Goal: Complete application form: Complete application form

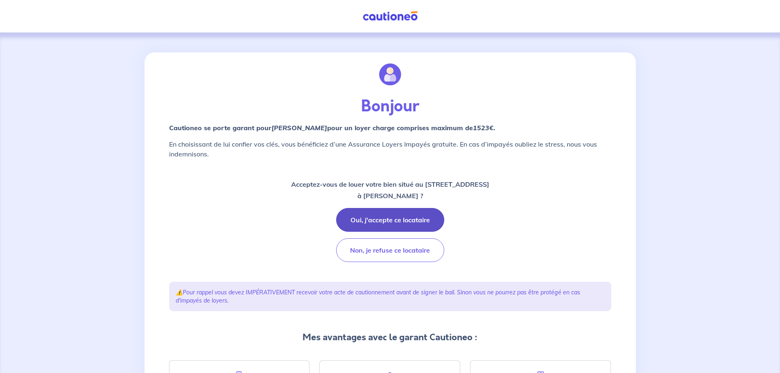
click at [428, 215] on button "Oui, j'accepte ce locataire" at bounding box center [390, 220] width 108 height 24
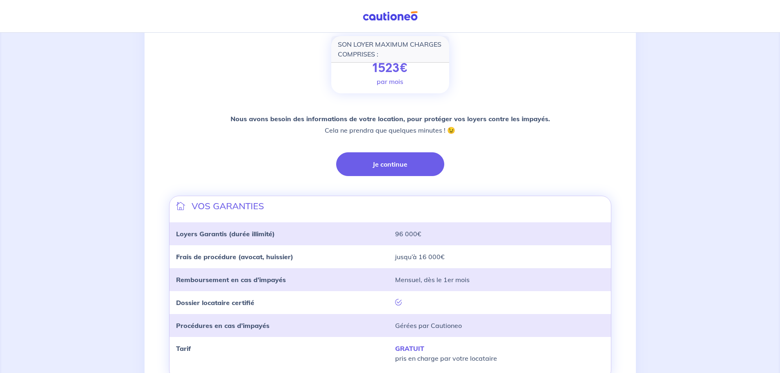
scroll to position [123, 0]
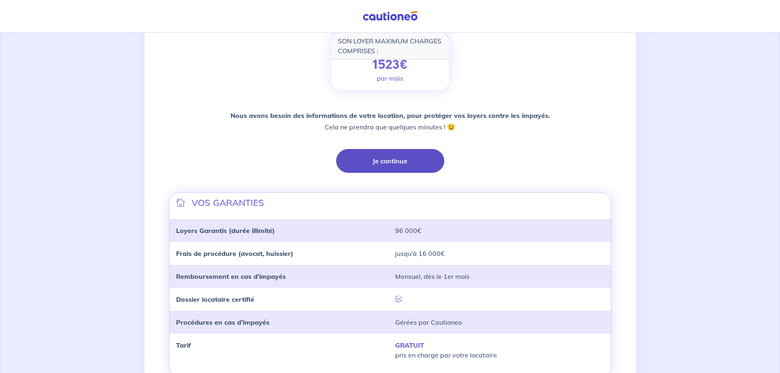
click at [403, 156] on button "Je continue" at bounding box center [390, 161] width 108 height 24
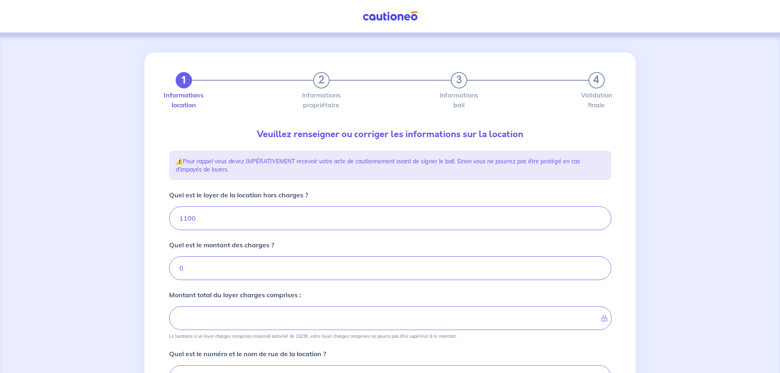
type input "1100"
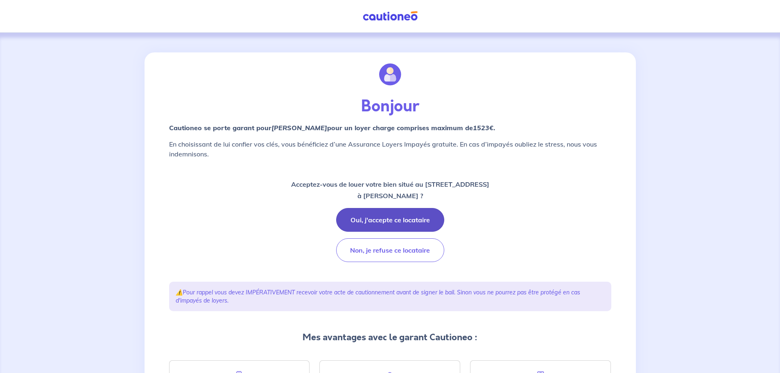
click at [400, 218] on button "Oui, j'accepte ce locataire" at bounding box center [390, 220] width 108 height 24
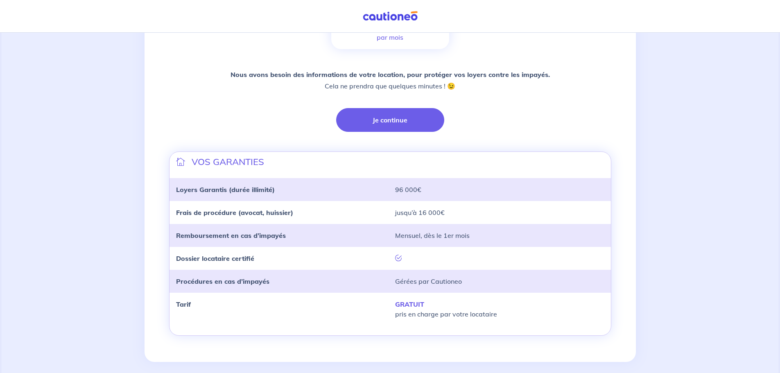
scroll to position [172, 0]
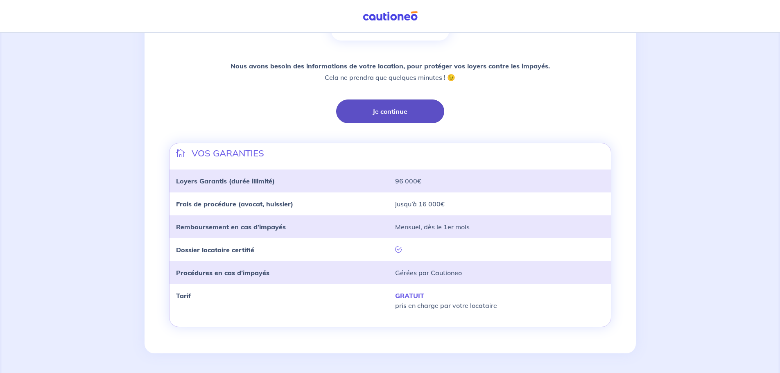
click at [403, 109] on button "Je continue" at bounding box center [390, 112] width 108 height 24
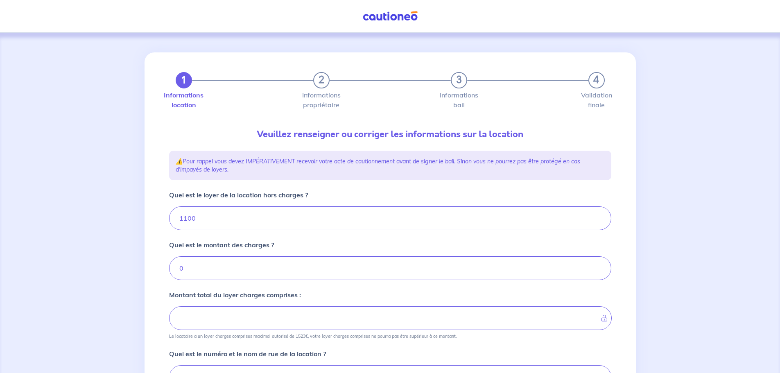
type input "1100"
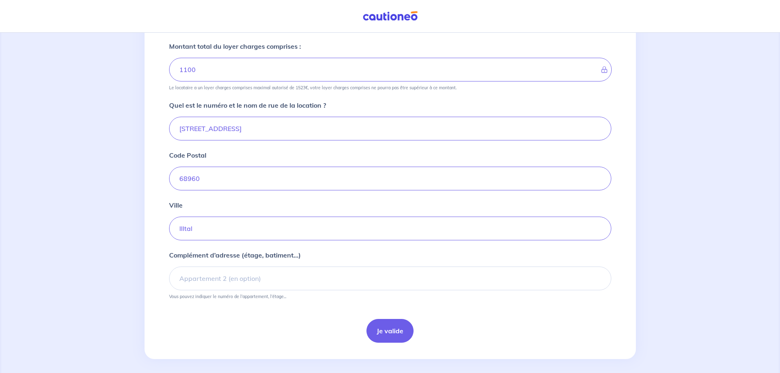
scroll to position [254, 0]
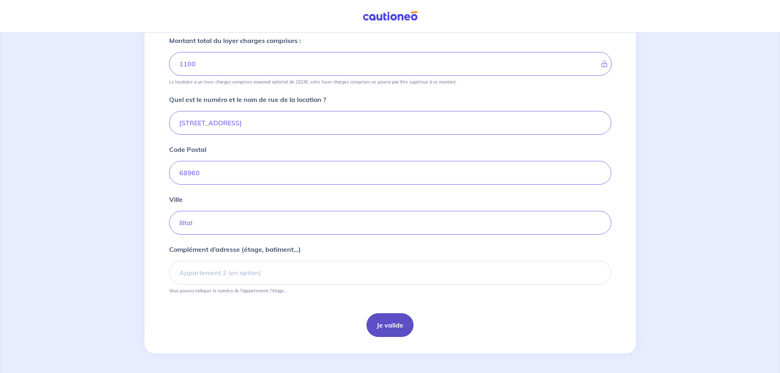
click at [398, 325] on button "Je valide" at bounding box center [390, 325] width 47 height 24
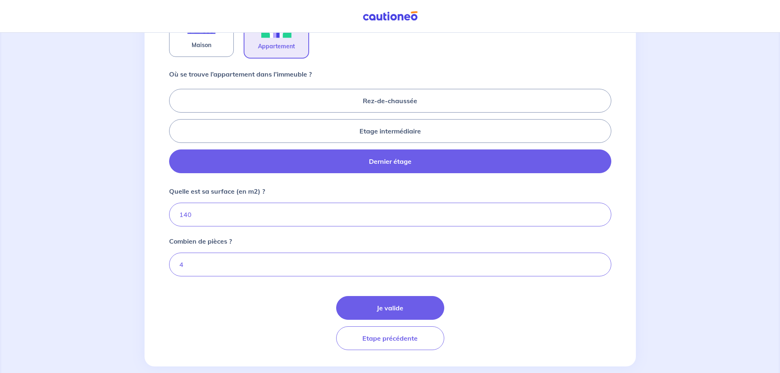
scroll to position [327, 0]
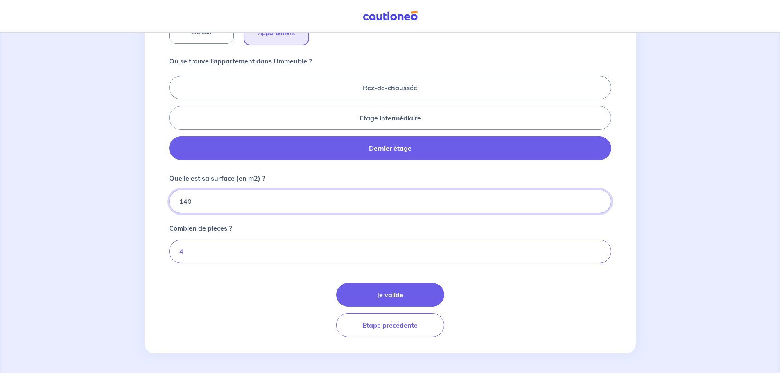
click at [205, 204] on input "140" at bounding box center [390, 202] width 442 height 24
type input "1"
type input "171"
type input "171.86"
click at [187, 259] on input "4" at bounding box center [390, 252] width 442 height 24
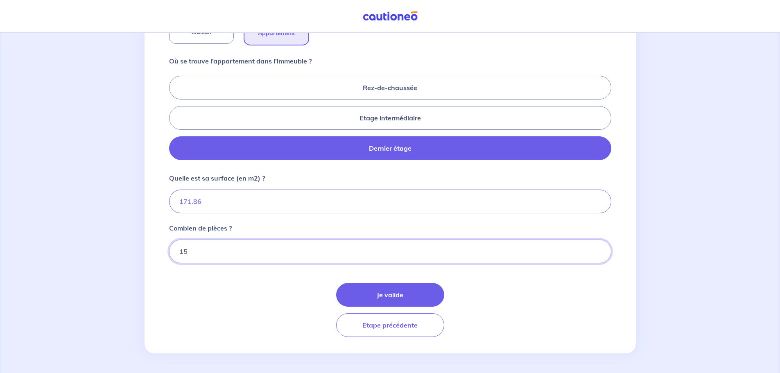
click at [184, 250] on input "15" at bounding box center [390, 252] width 442 height 24
type input "5"
click at [395, 289] on button "Je valide" at bounding box center [390, 295] width 108 height 24
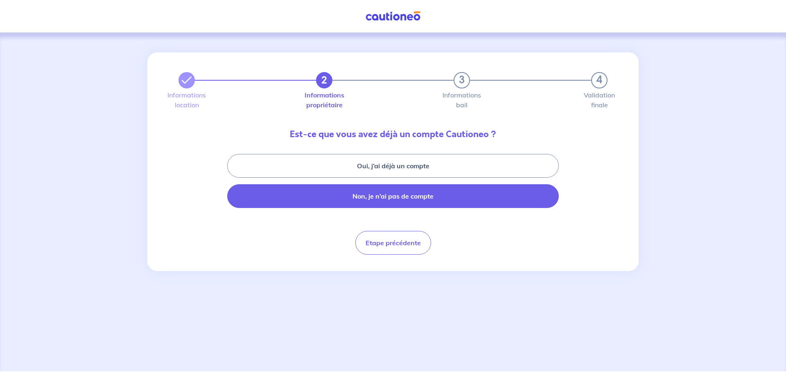
click at [407, 196] on button "Non, je n’ai pas de compte" at bounding box center [393, 196] width 332 height 24
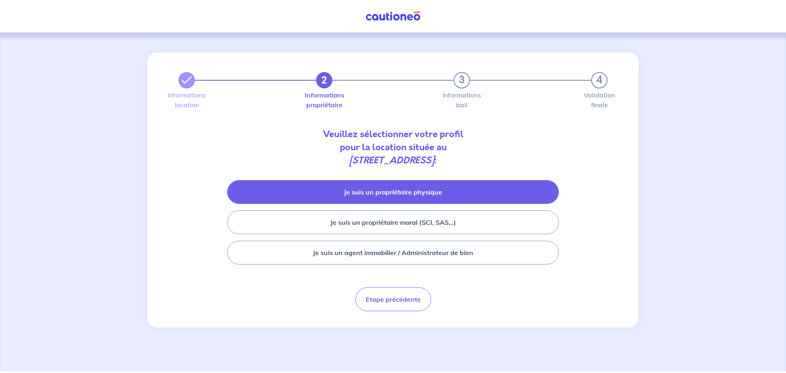
click at [401, 189] on button "Je suis un propriétaire physique" at bounding box center [393, 192] width 332 height 24
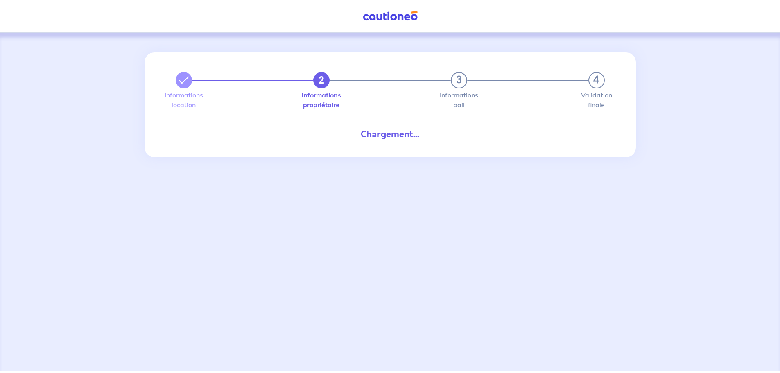
select select "FR"
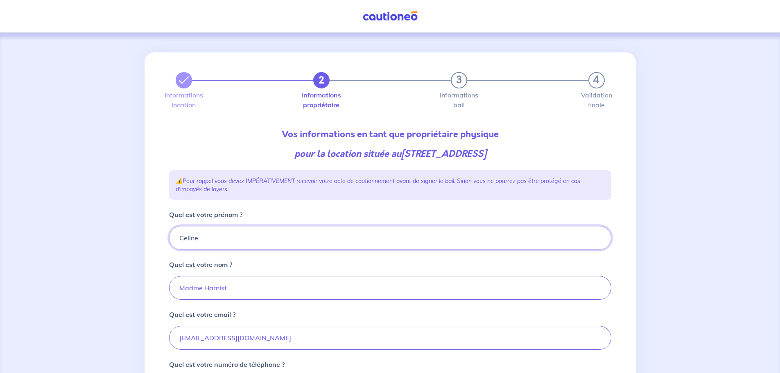
drag, startPoint x: 200, startPoint y: 240, endPoint x: 157, endPoint y: 241, distance: 43.5
click at [157, 241] on div "2 3 4 Informations location Informations propriétaire Informations bail Validat…" at bounding box center [391, 360] width 492 height 617
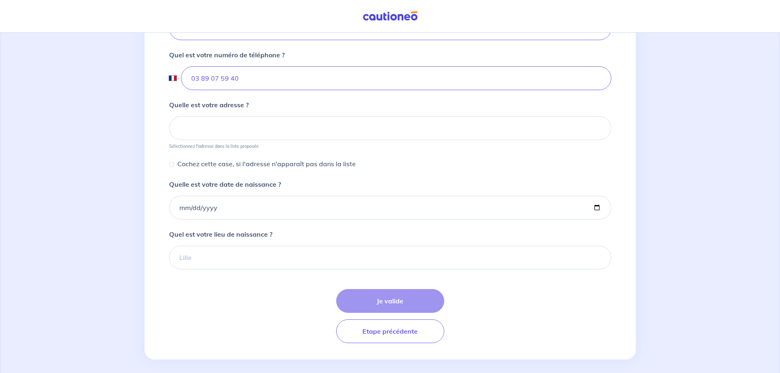
scroll to position [316, 0]
